Goal: Information Seeking & Learning: Learn about a topic

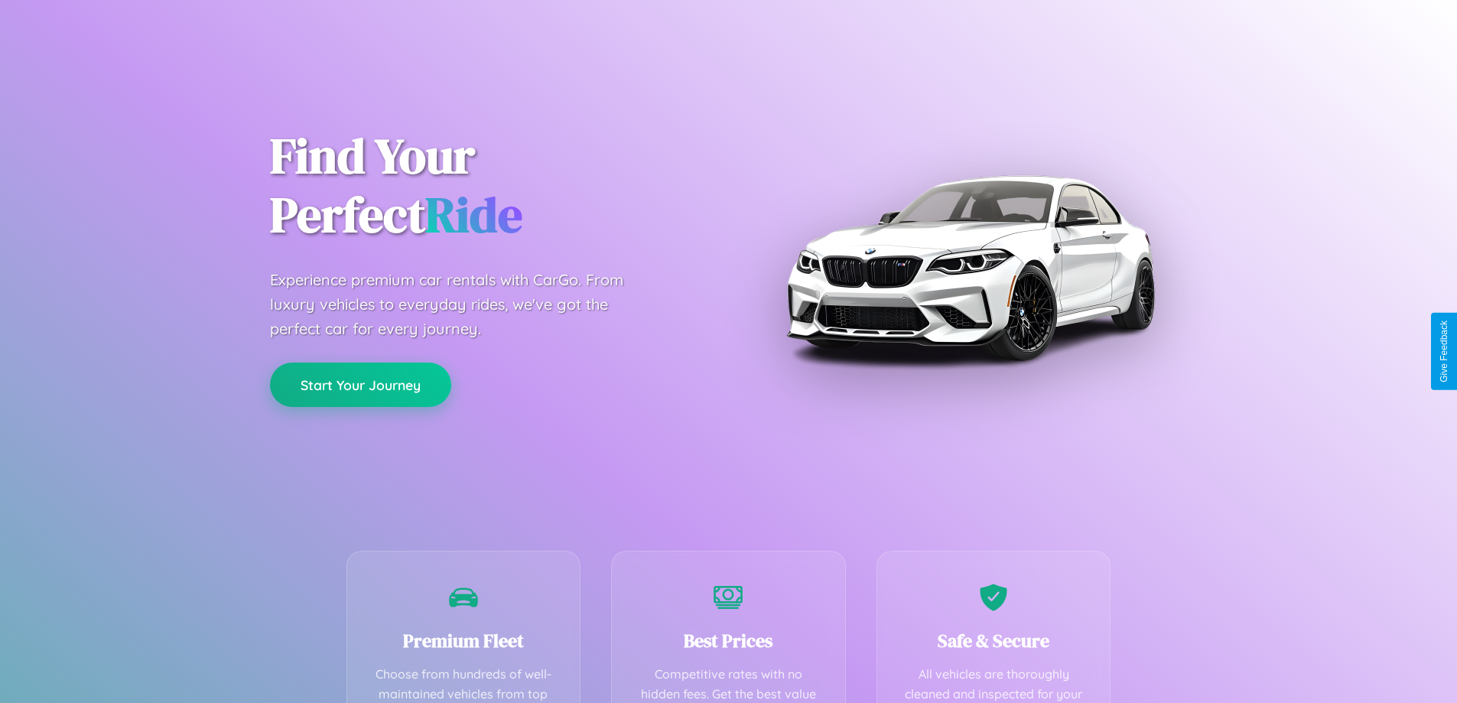
click at [360, 385] on button "Start Your Journey" at bounding box center [360, 385] width 181 height 44
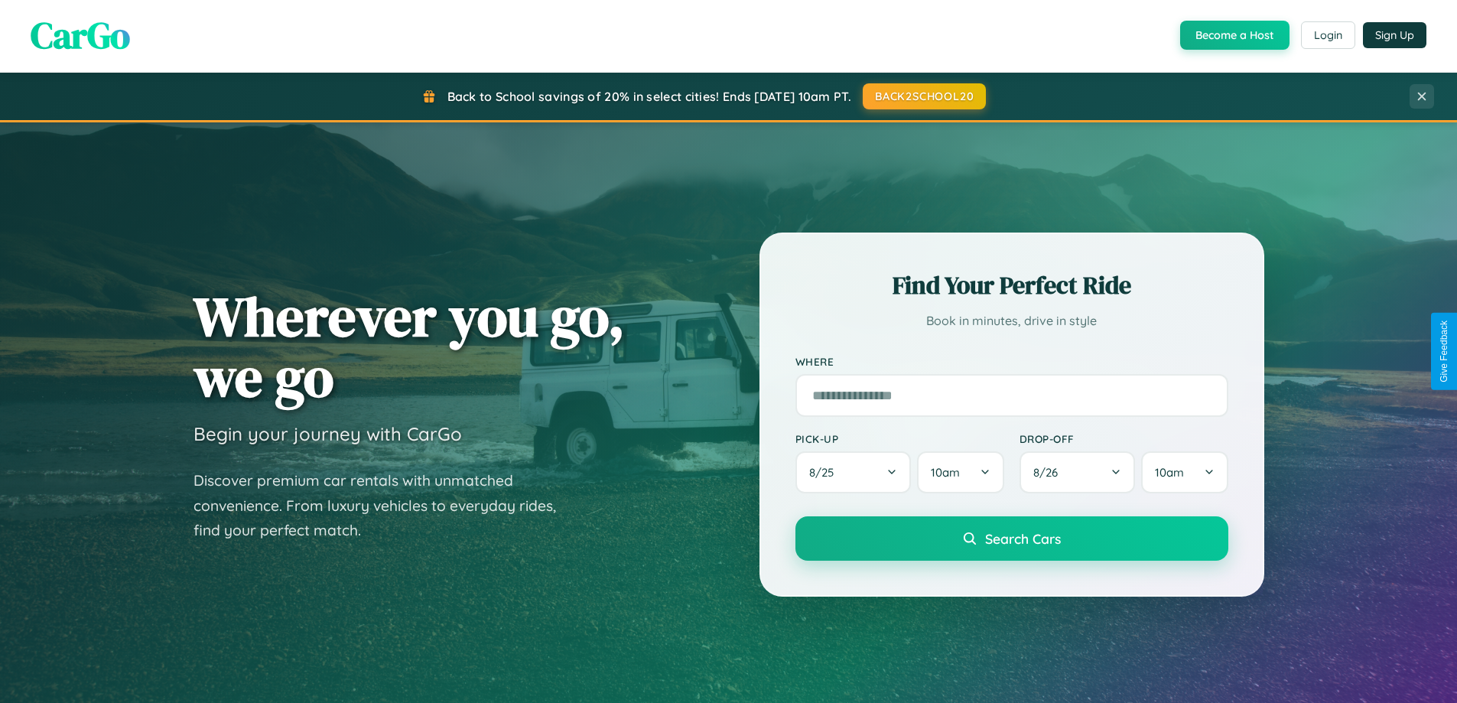
scroll to position [659, 0]
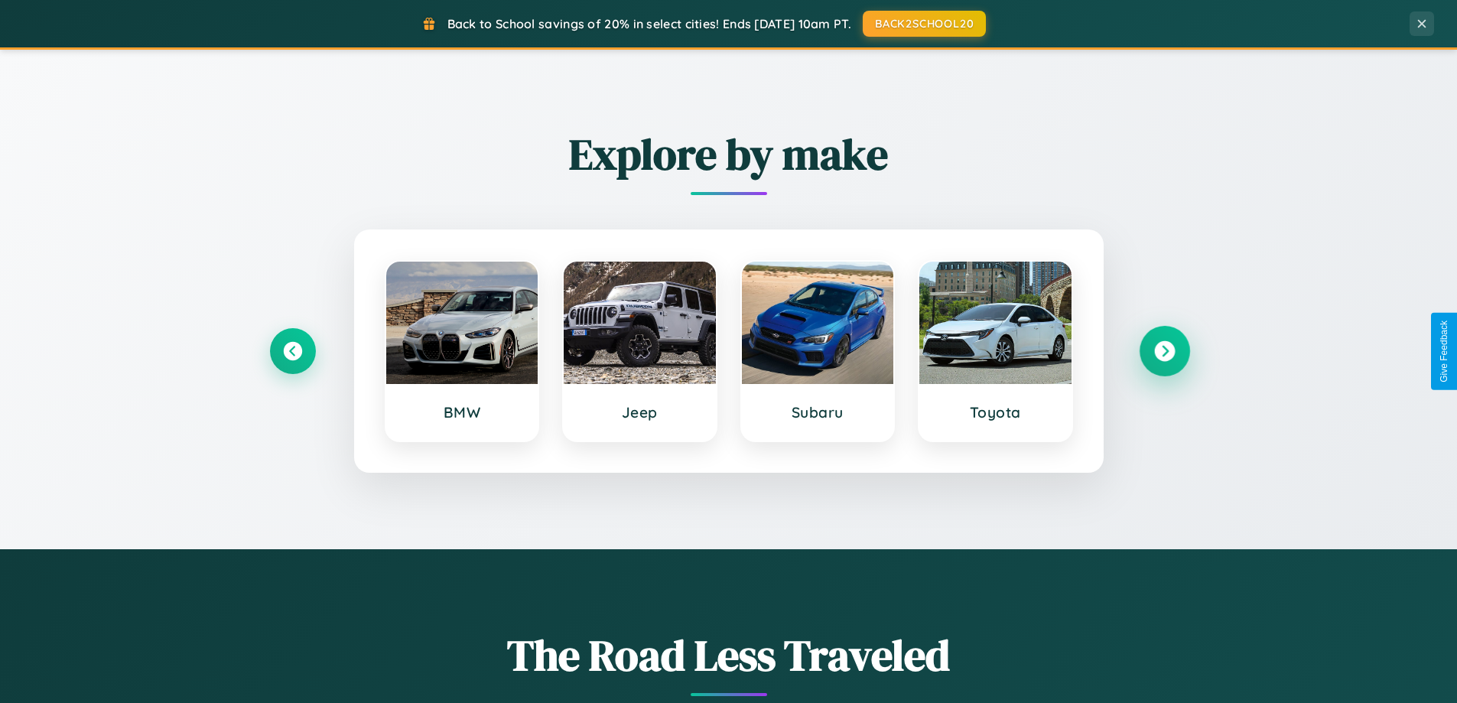
click at [1164, 351] on icon at bounding box center [1164, 351] width 21 height 21
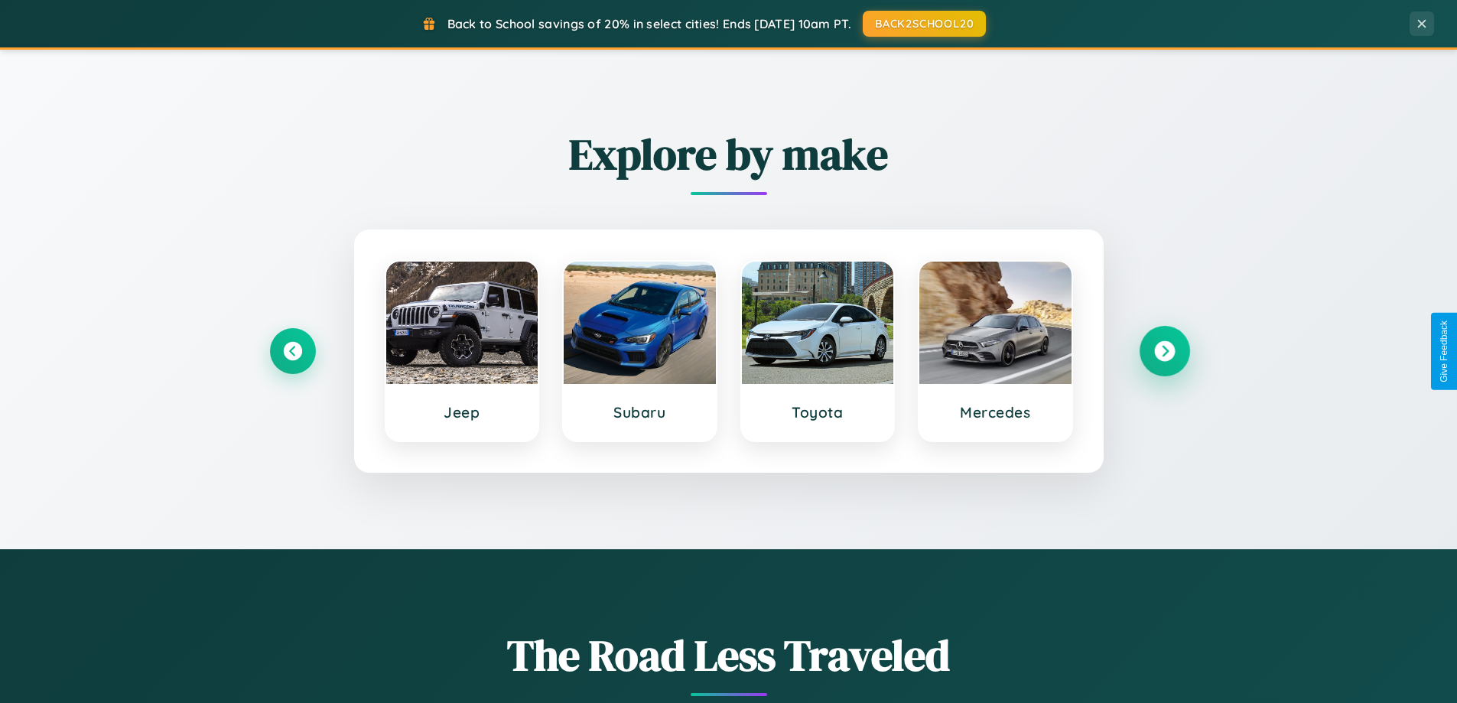
click at [1164, 351] on icon at bounding box center [1164, 351] width 21 height 21
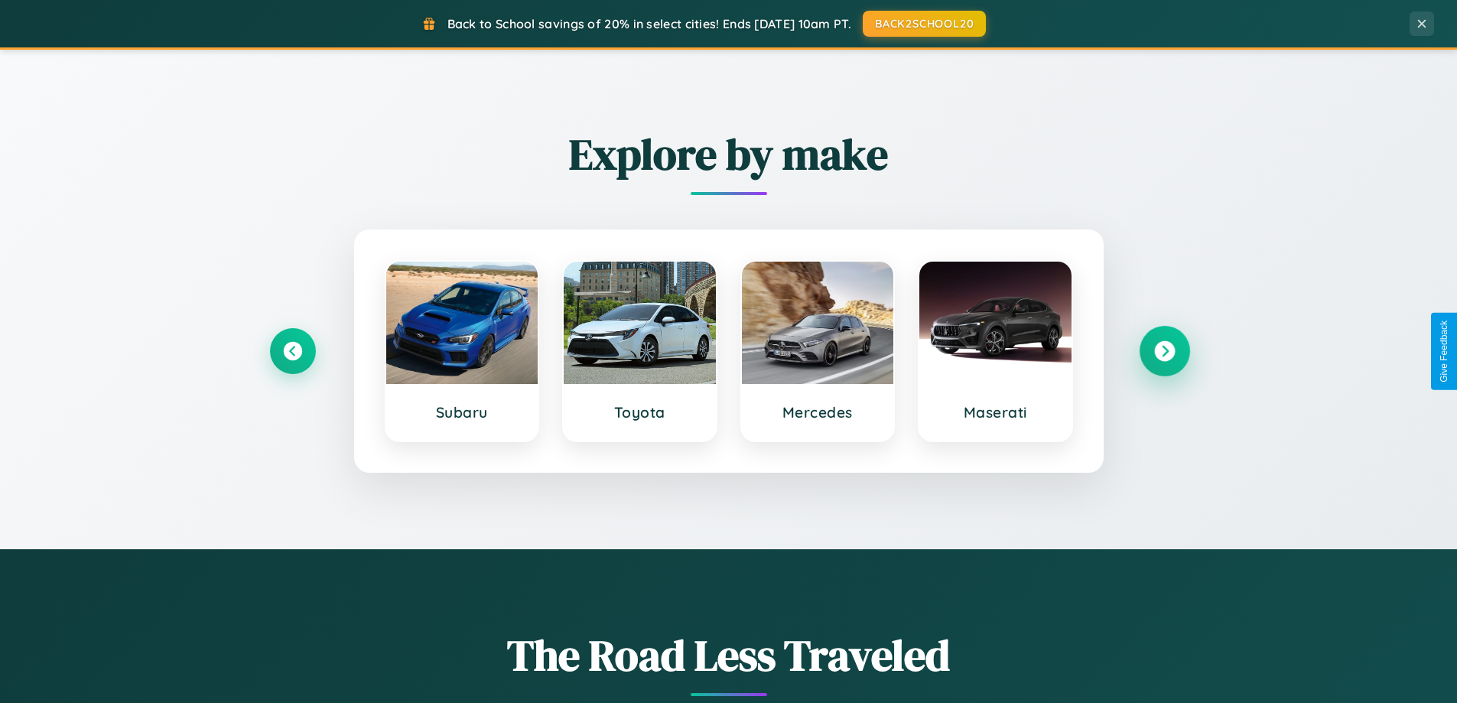
click at [1164, 351] on icon at bounding box center [1164, 351] width 21 height 21
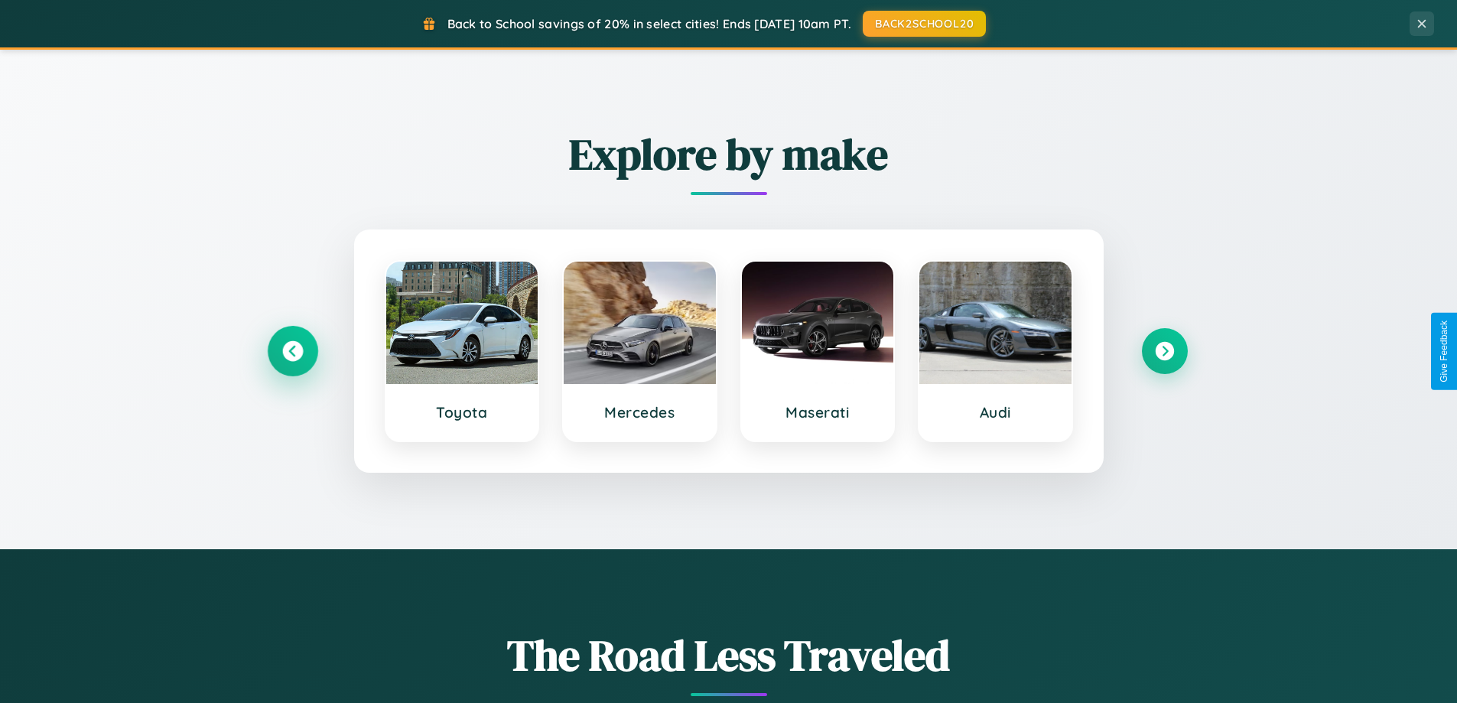
click at [292, 351] on icon at bounding box center [292, 351] width 21 height 21
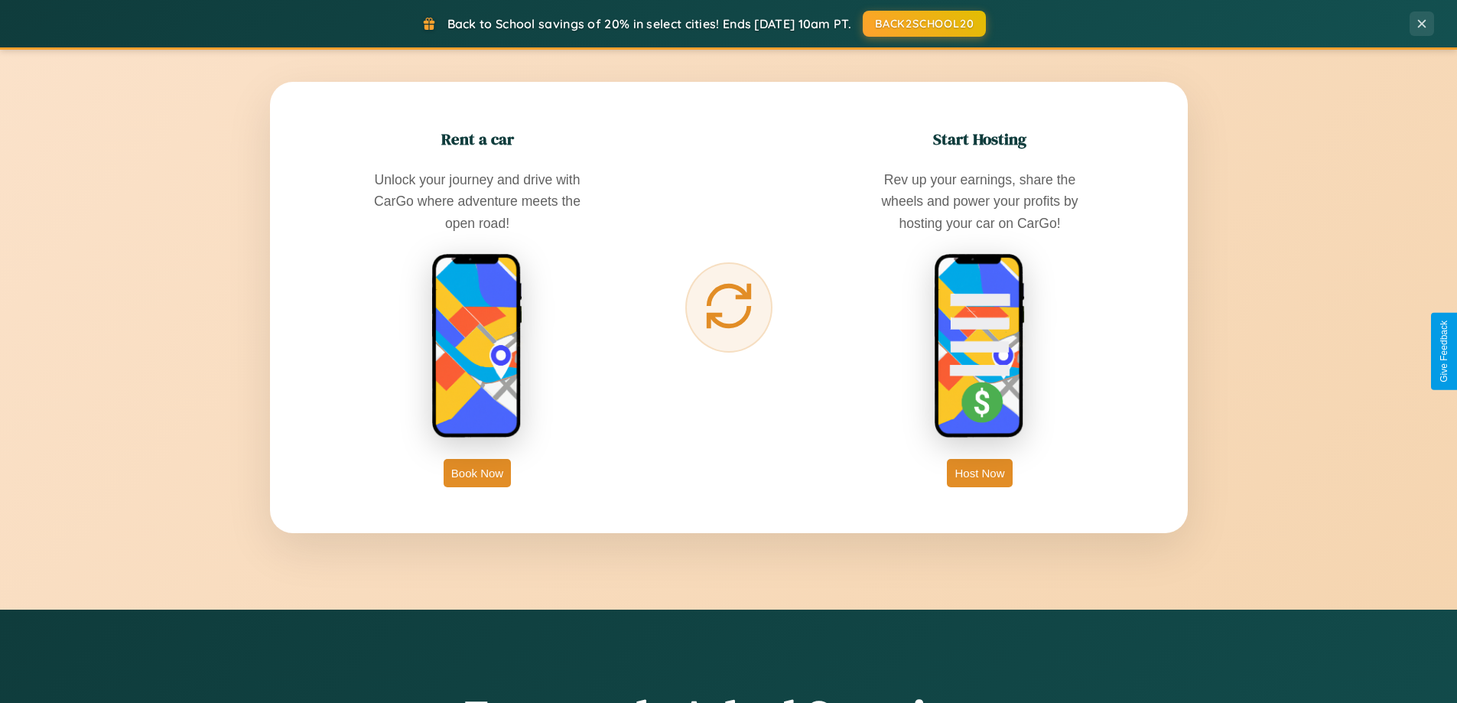
scroll to position [2943, 0]
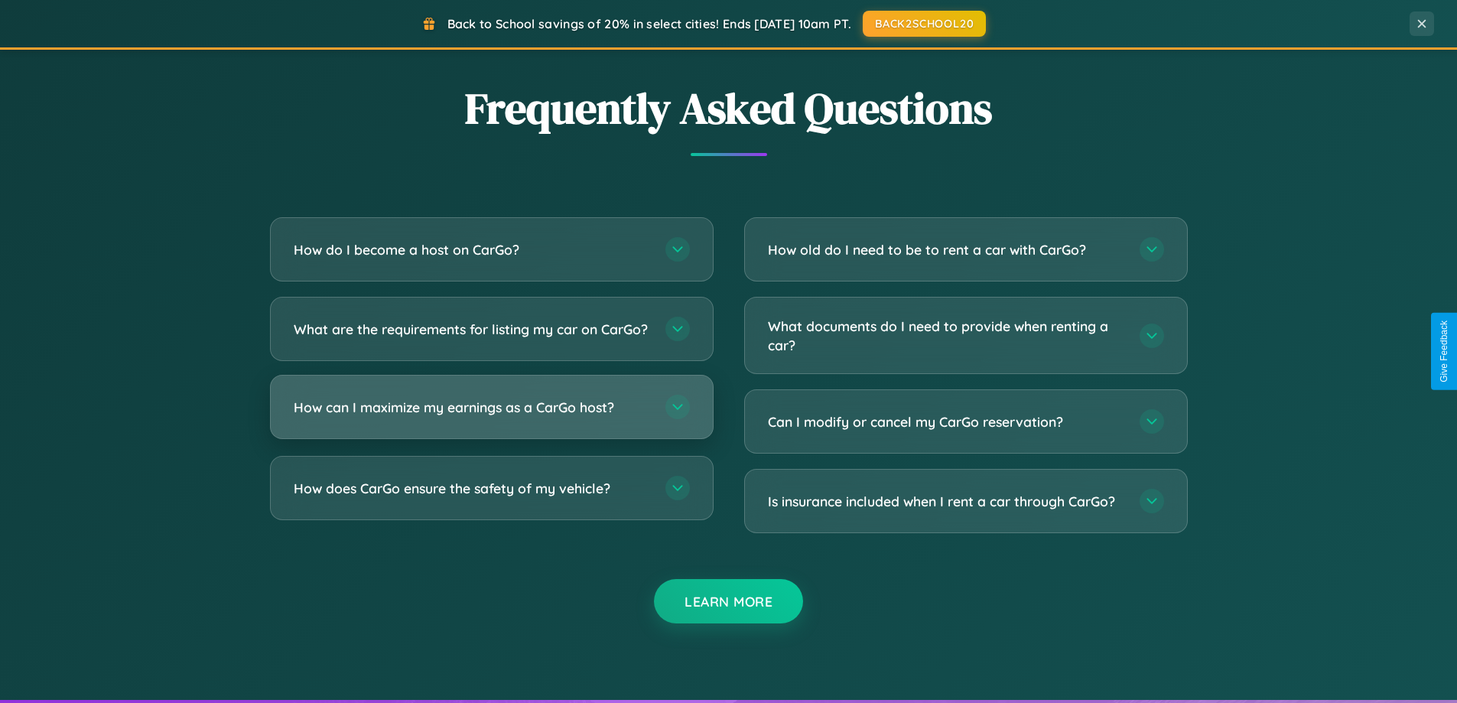
click at [491, 417] on h3 "How can I maximize my earnings as a CarGo host?" at bounding box center [472, 407] width 356 height 19
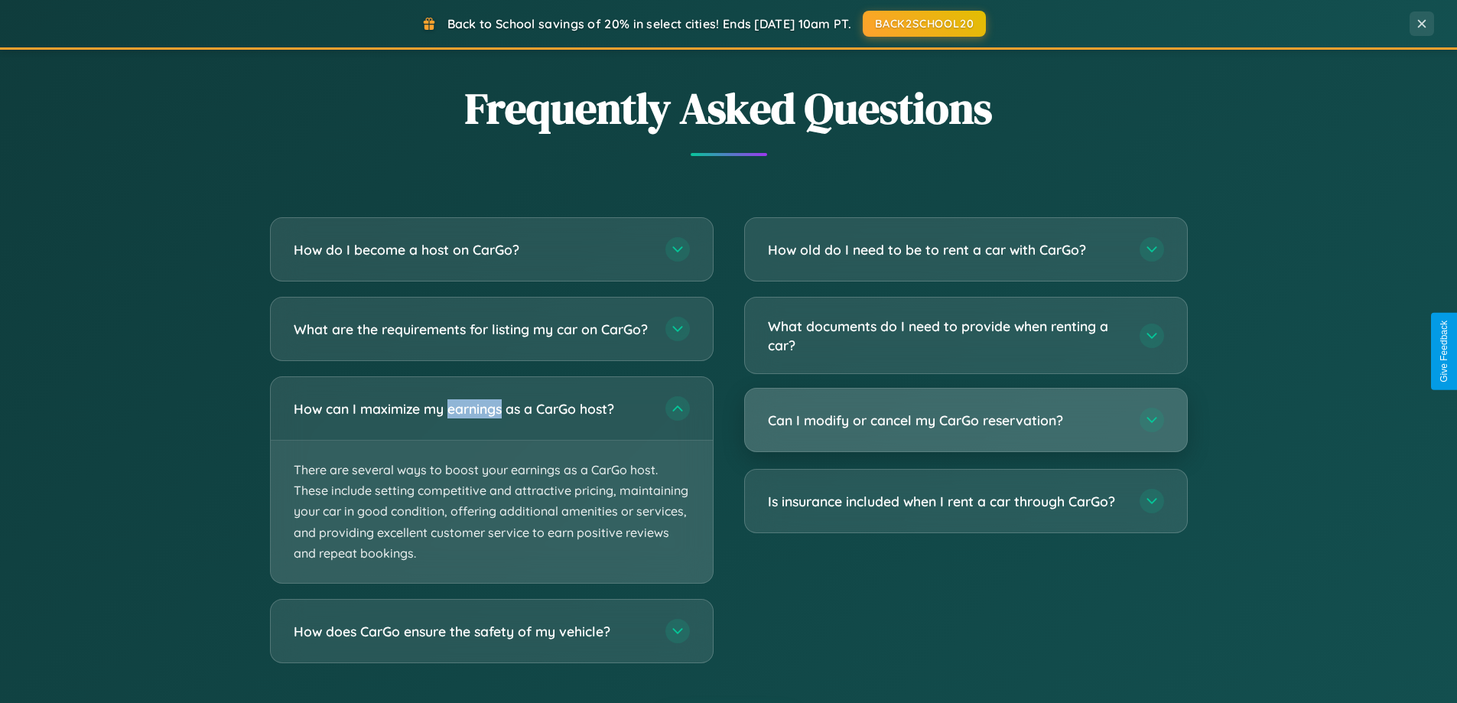
click at [965, 421] on h3 "Can I modify or cancel my CarGo reservation?" at bounding box center [946, 420] width 356 height 19
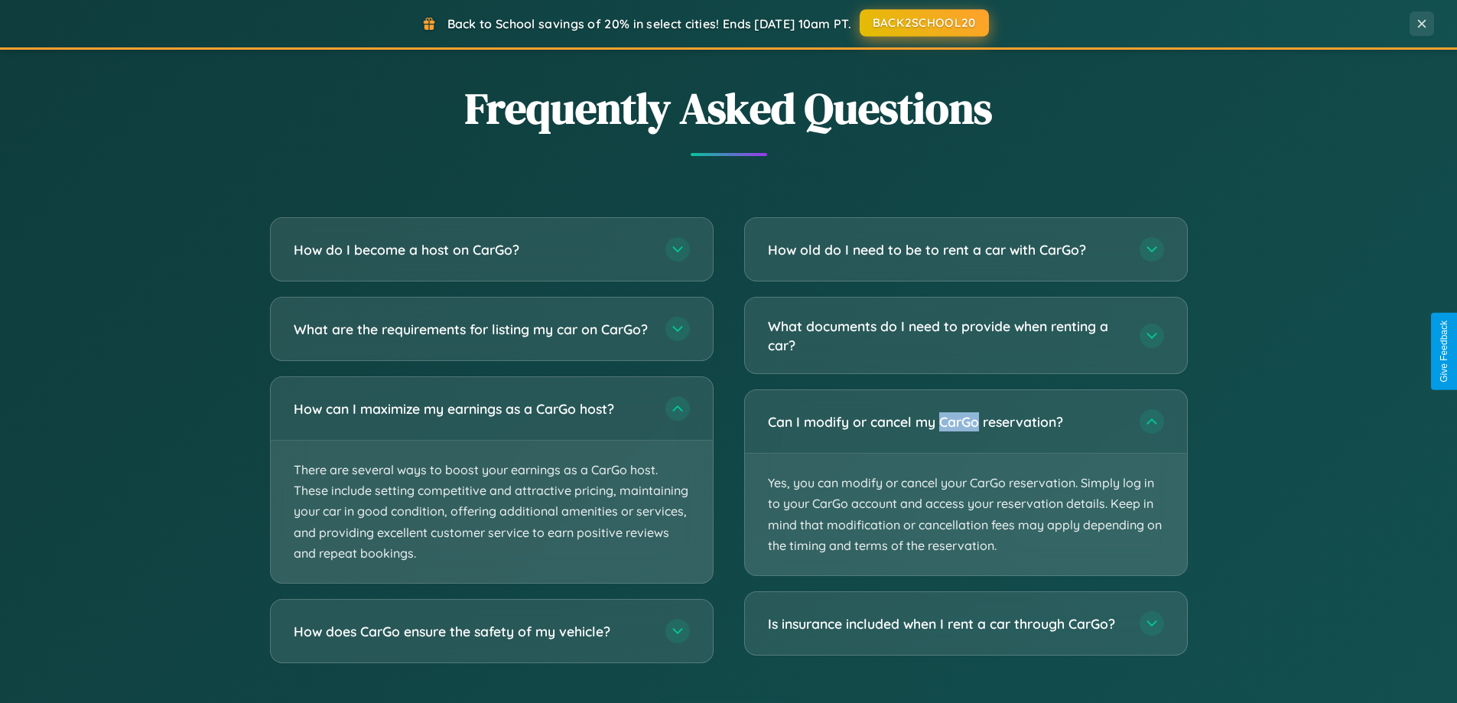
click at [923, 23] on button "BACK2SCHOOL20" at bounding box center [924, 23] width 129 height 28
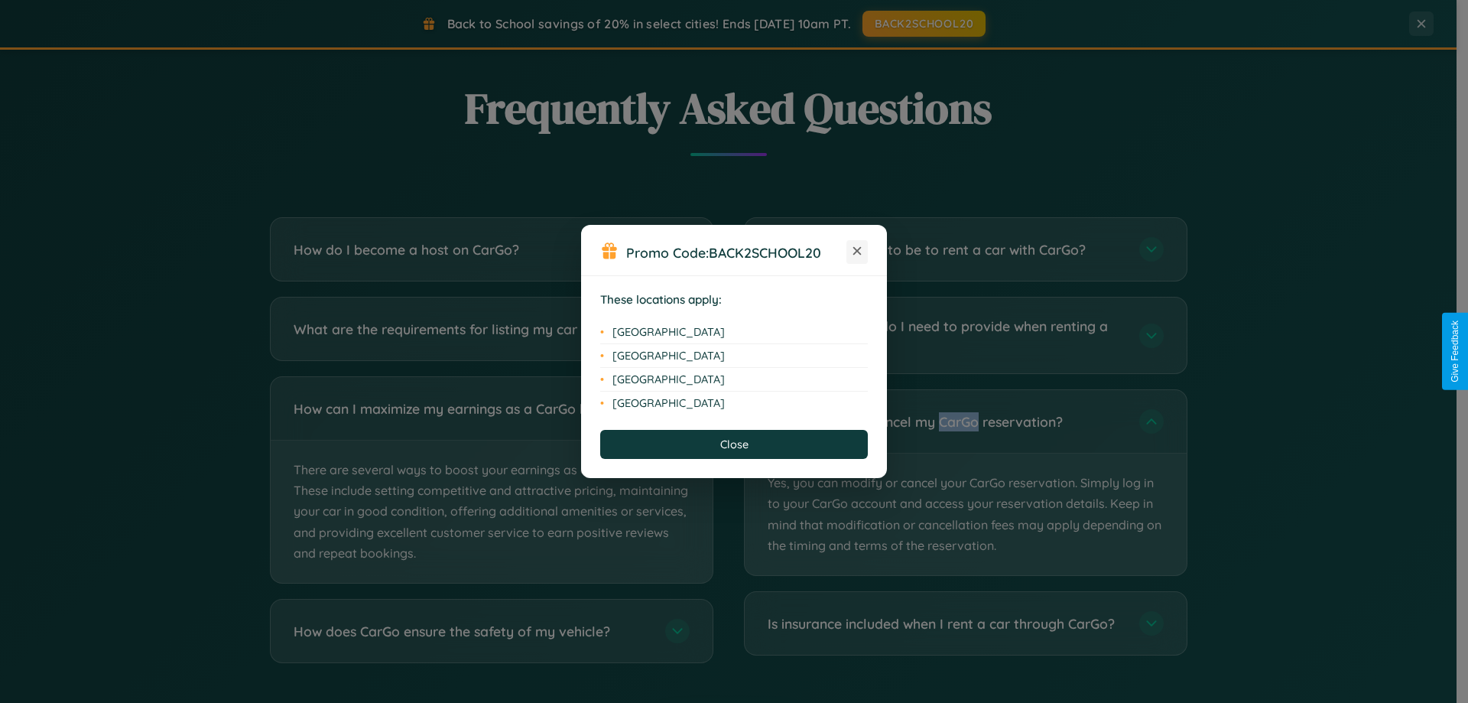
click at [857, 252] on icon at bounding box center [858, 251] width 8 height 8
